Goal: Download file/media

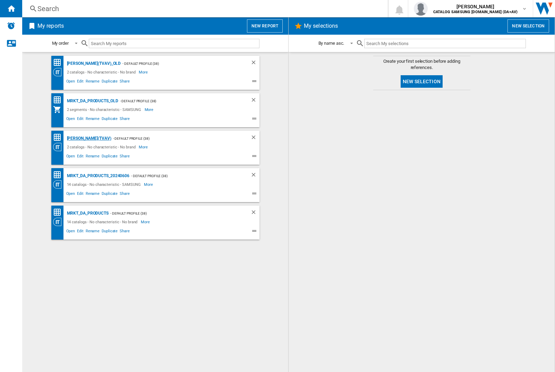
click at [77, 138] on div "[PERSON_NAME](TVAV)" at bounding box center [88, 138] width 46 height 9
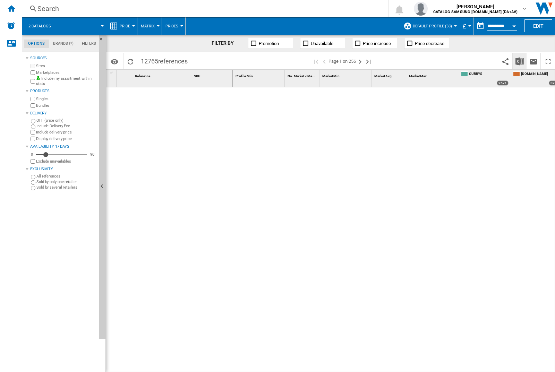
click at [520, 61] on img "Download in Excel" at bounding box center [520, 61] width 8 height 8
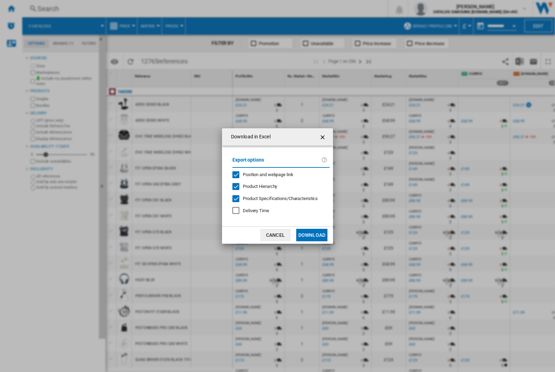
click at [278, 175] on span "Position and webpage link" at bounding box center [268, 174] width 51 height 5
click at [312, 235] on button "Download" at bounding box center [311, 235] width 31 height 12
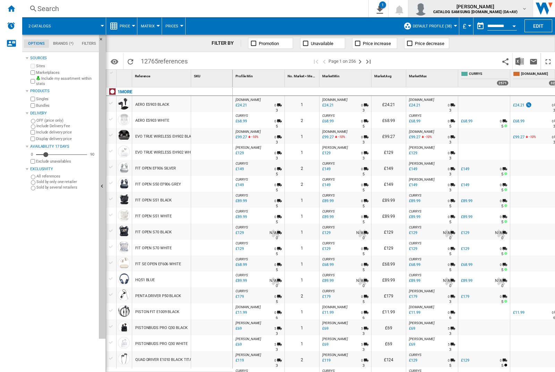
click at [428, 9] on img "button" at bounding box center [421, 9] width 14 height 14
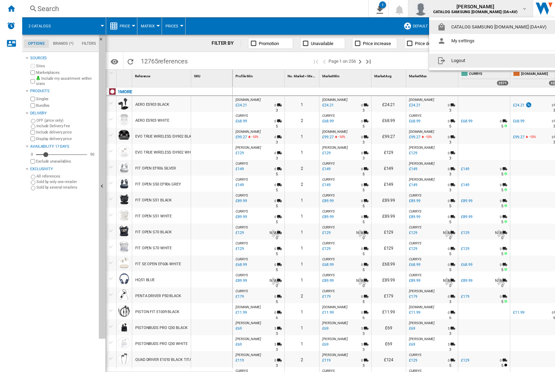
click at [483, 61] on button "Logout" at bounding box center [493, 61] width 129 height 14
